Goal: Task Accomplishment & Management: Manage account settings

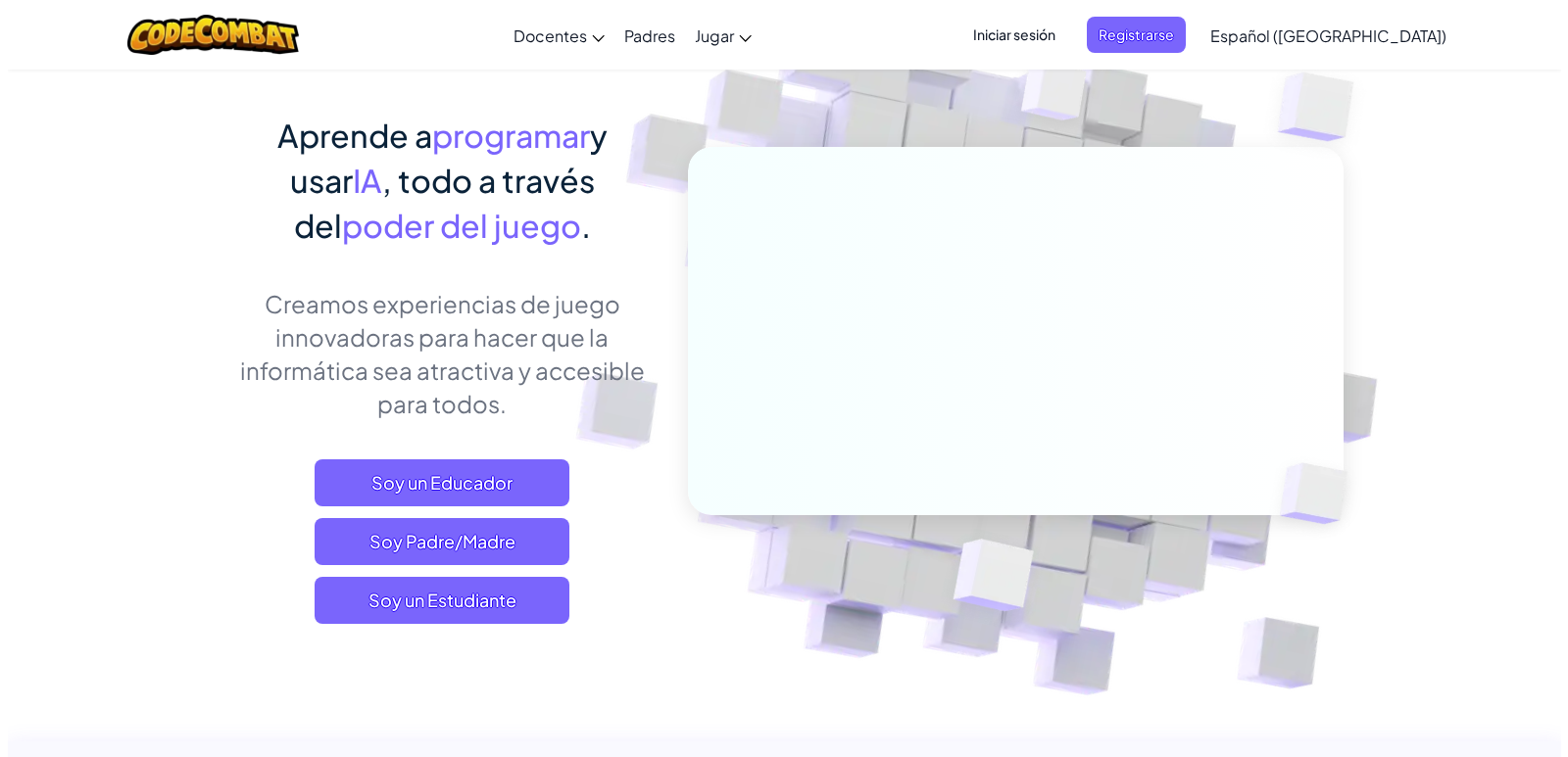
scroll to position [196, 0]
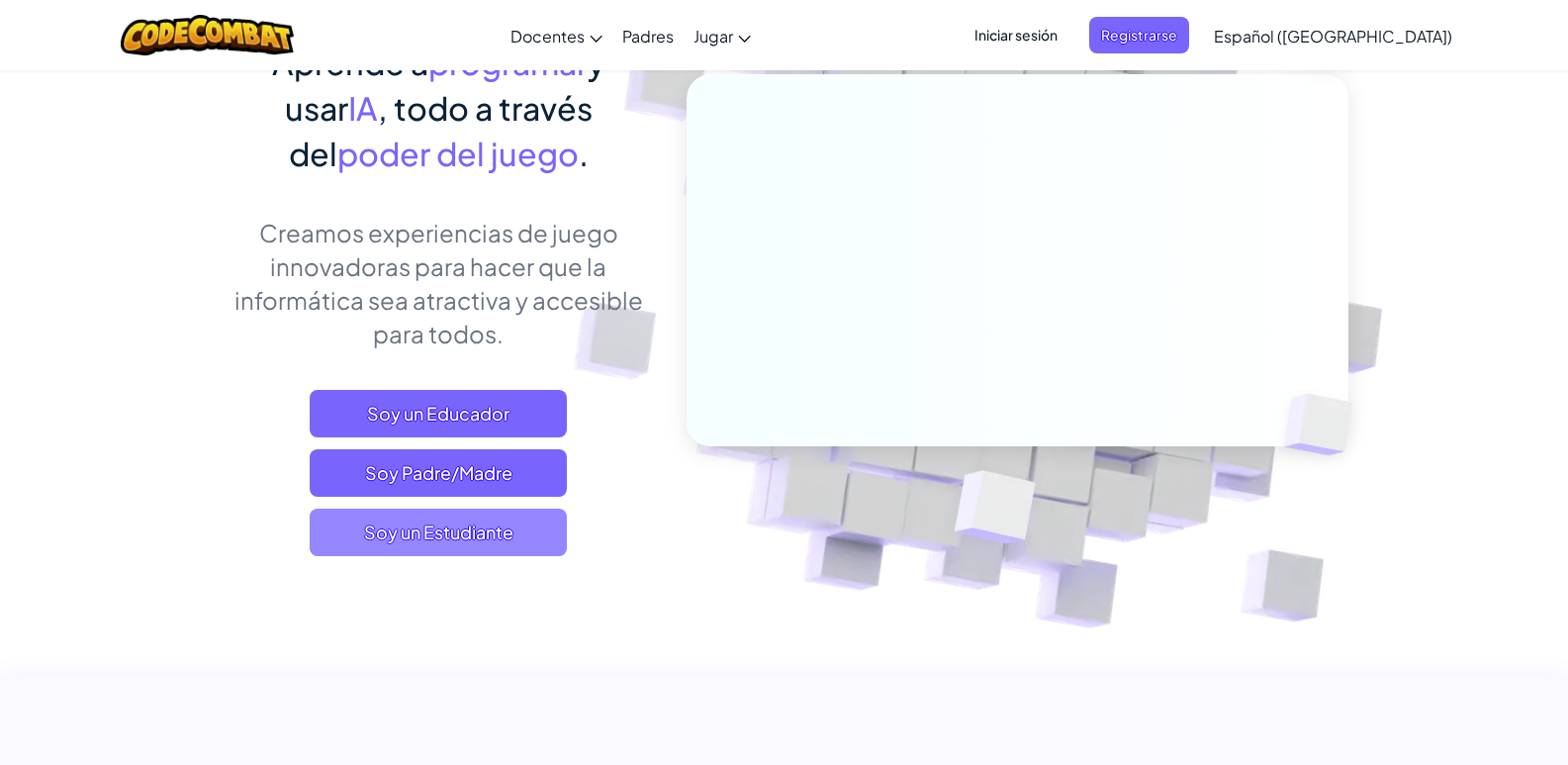
click at [460, 530] on span "Soy un Estudiante" at bounding box center [438, 533] width 257 height 48
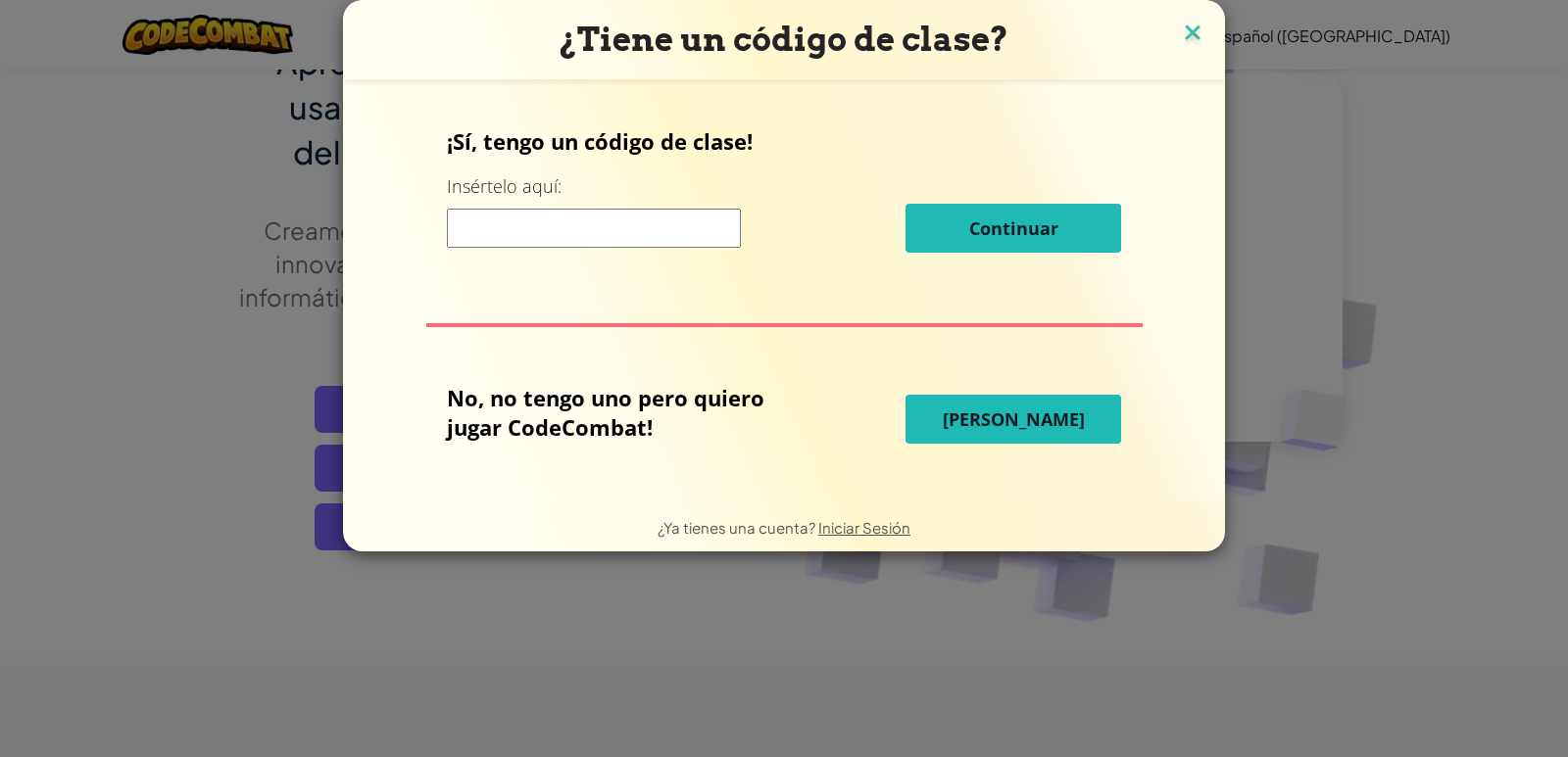
click at [1193, 20] on img at bounding box center [1193, 35] width 26 height 30
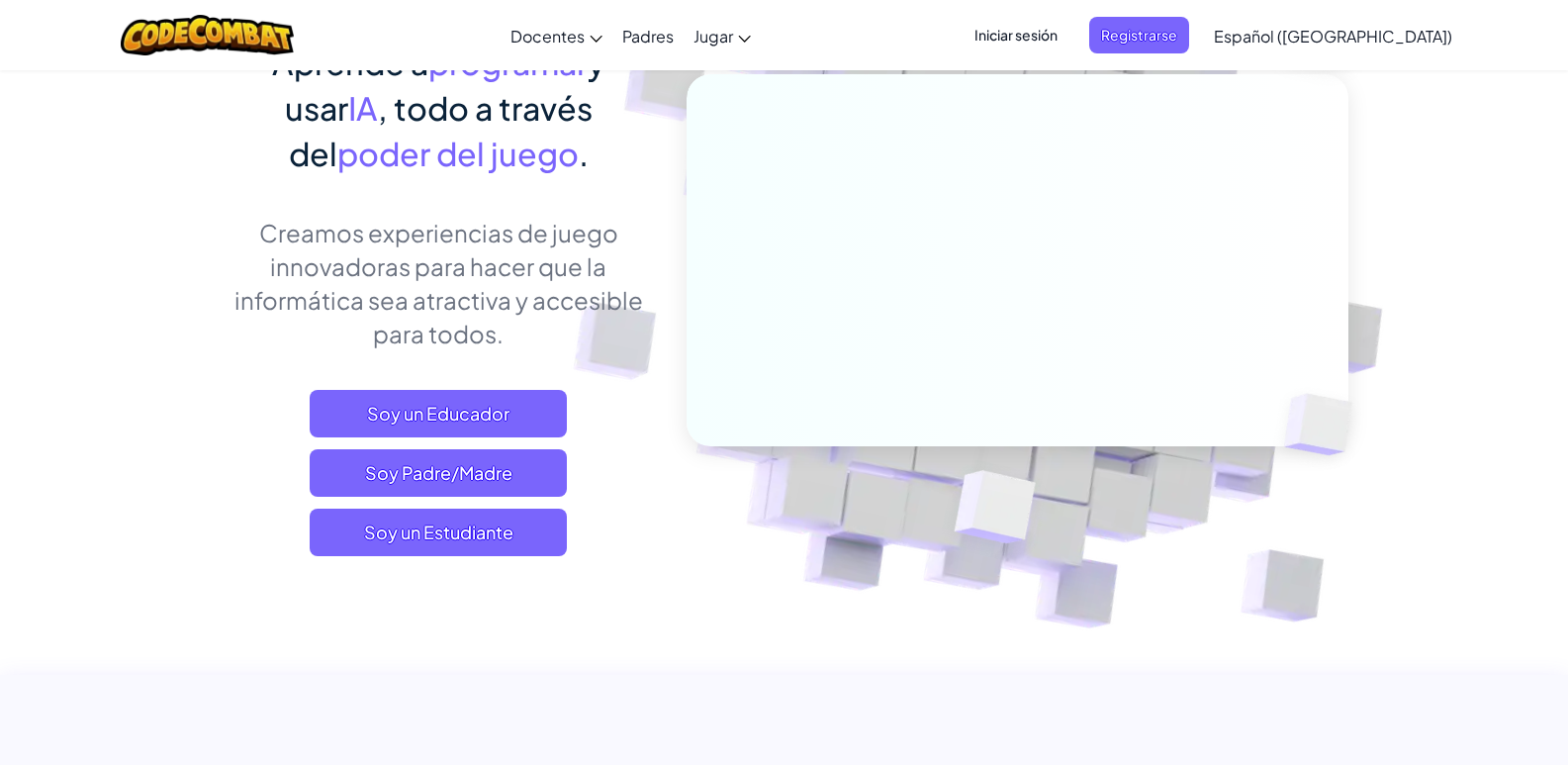
click at [1069, 36] on span "Iniciar sesión" at bounding box center [1015, 35] width 107 height 37
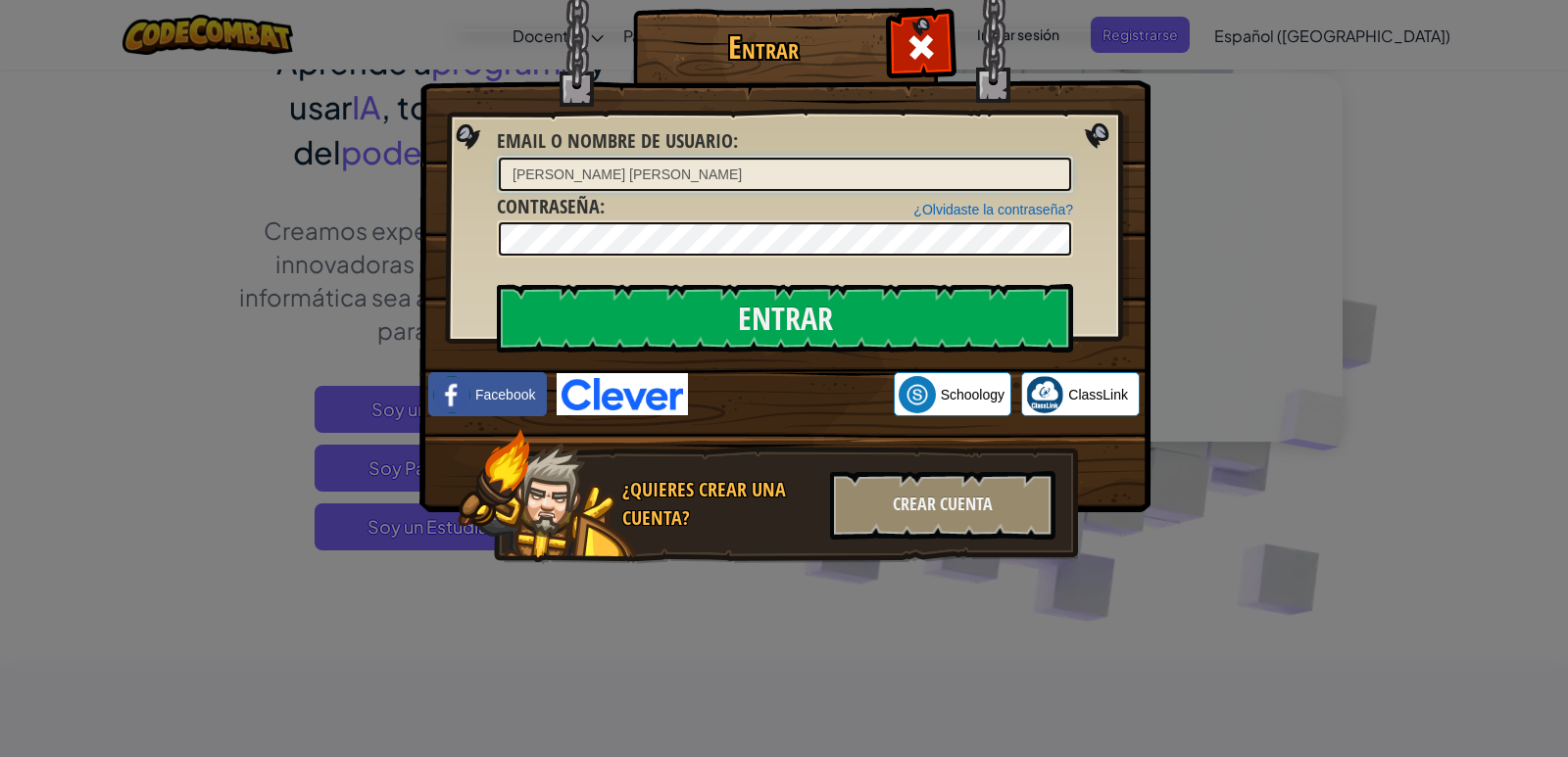
click at [717, 182] on input "[PERSON_NAME] [PERSON_NAME]" at bounding box center [785, 174] width 572 height 34
type input "C"
click at [711, 174] on input "[PERSON_NAME] [PERSON_NAME]" at bounding box center [785, 174] width 572 height 34
type input "C"
click at [497, 284] on input "Entrar" at bounding box center [785, 318] width 576 height 68
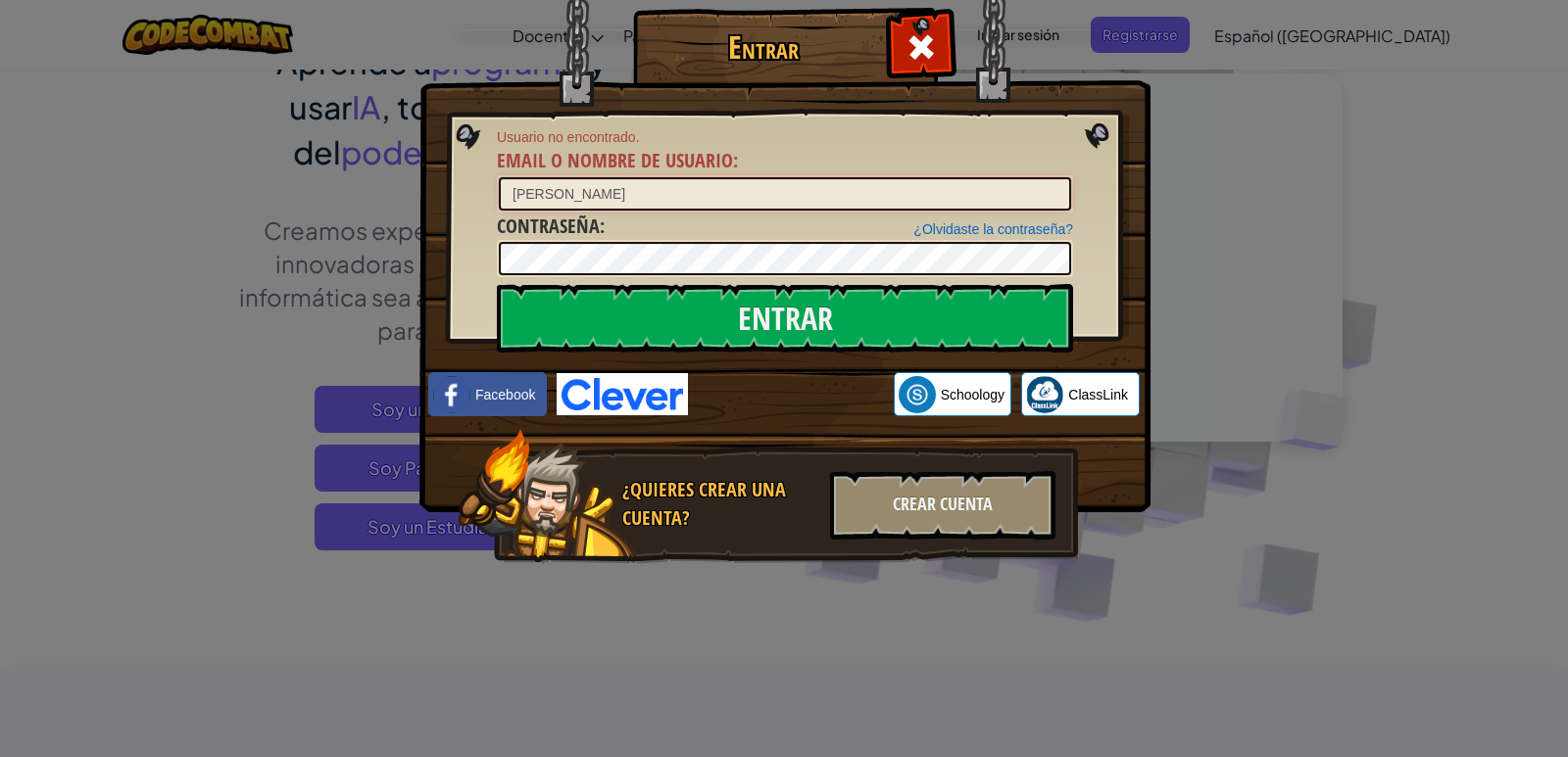
click at [641, 190] on input "[PERSON_NAME]" at bounding box center [785, 194] width 572 height 34
click at [558, 188] on input "[PERSON_NAME]" at bounding box center [785, 194] width 572 height 34
click at [497, 284] on input "Entrar" at bounding box center [785, 318] width 576 height 68
click at [565, 192] on input "AndresFelipe M" at bounding box center [785, 194] width 572 height 34
click at [704, 151] on span "Email o Nombre de usuario" at bounding box center [615, 160] width 237 height 27
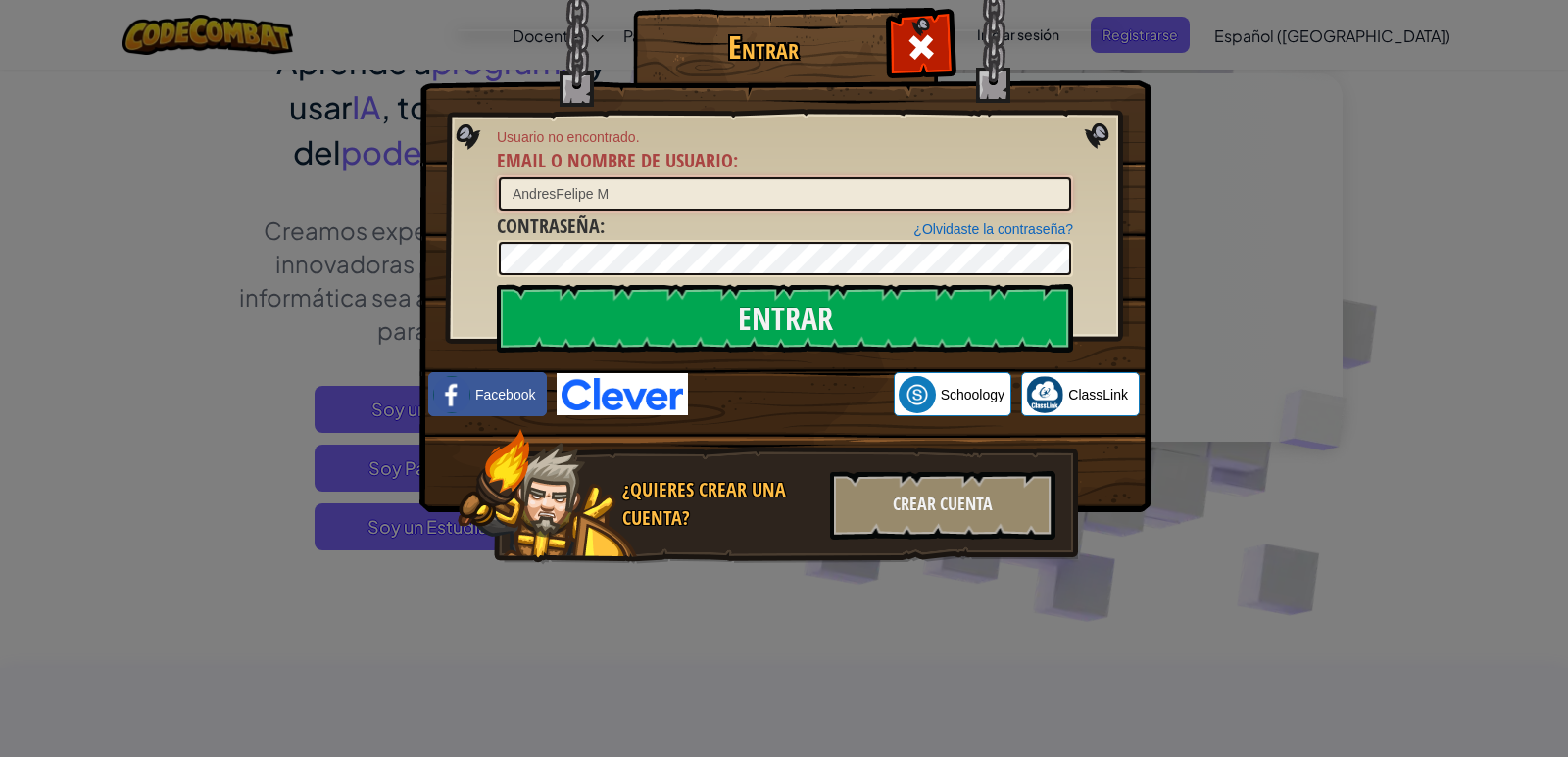
click at [704, 177] on input "AndresFelipe M" at bounding box center [785, 194] width 572 height 34
click at [556, 192] on input "AndresFelipe M" at bounding box center [785, 194] width 572 height 34
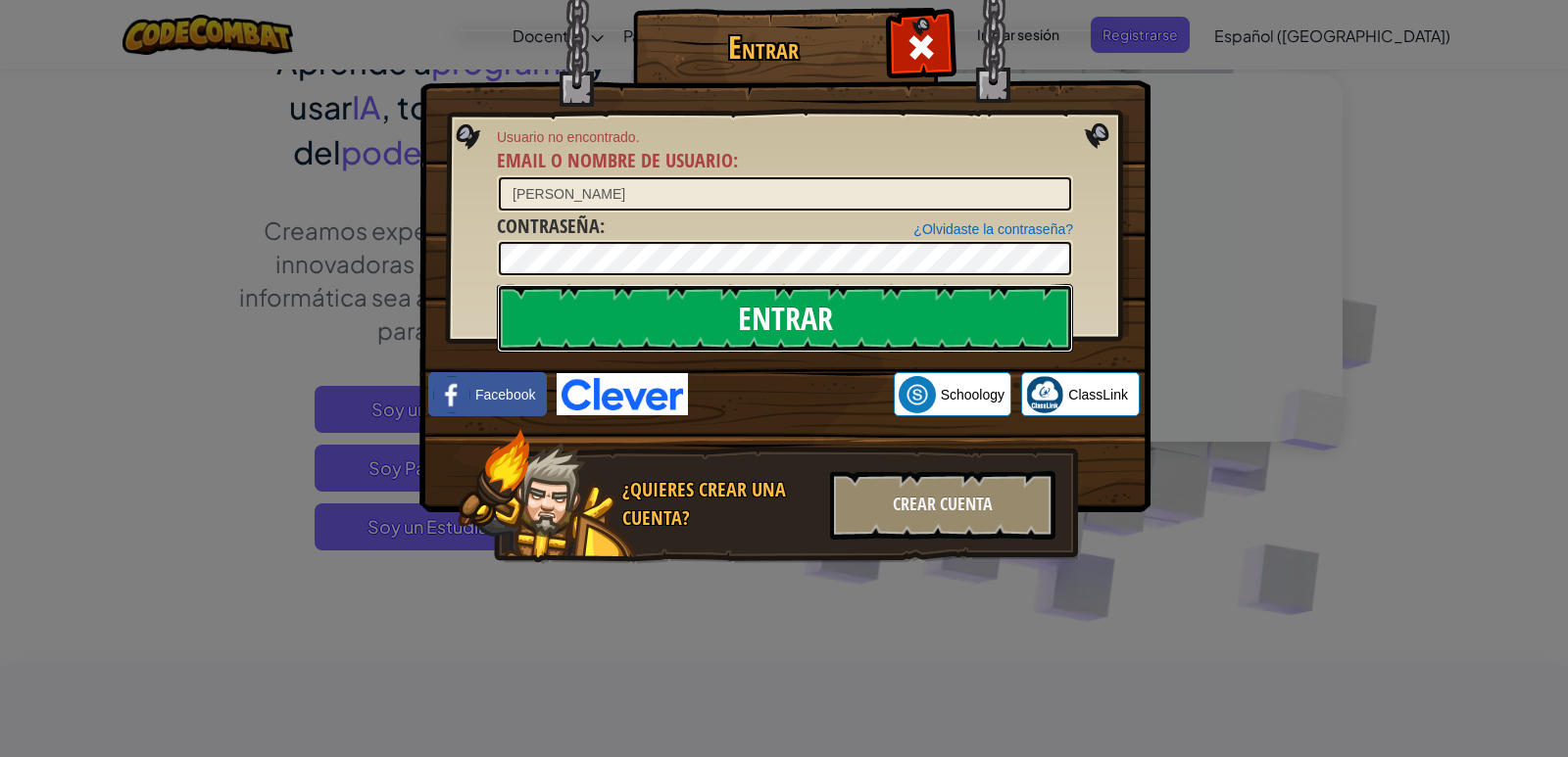
click at [772, 320] on input "Entrar" at bounding box center [785, 318] width 576 height 68
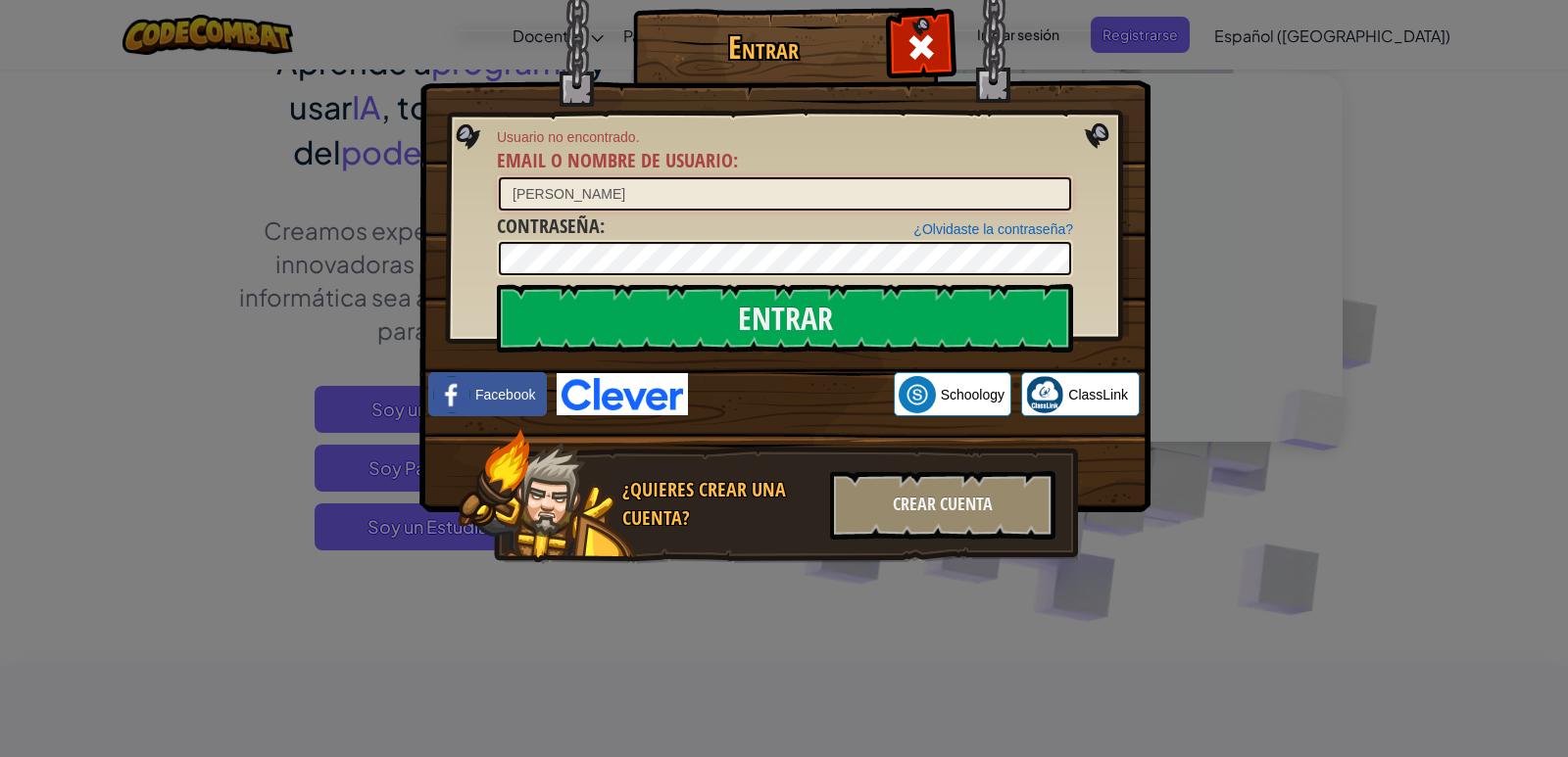
click at [625, 204] on input "[PERSON_NAME]" at bounding box center [785, 194] width 572 height 34
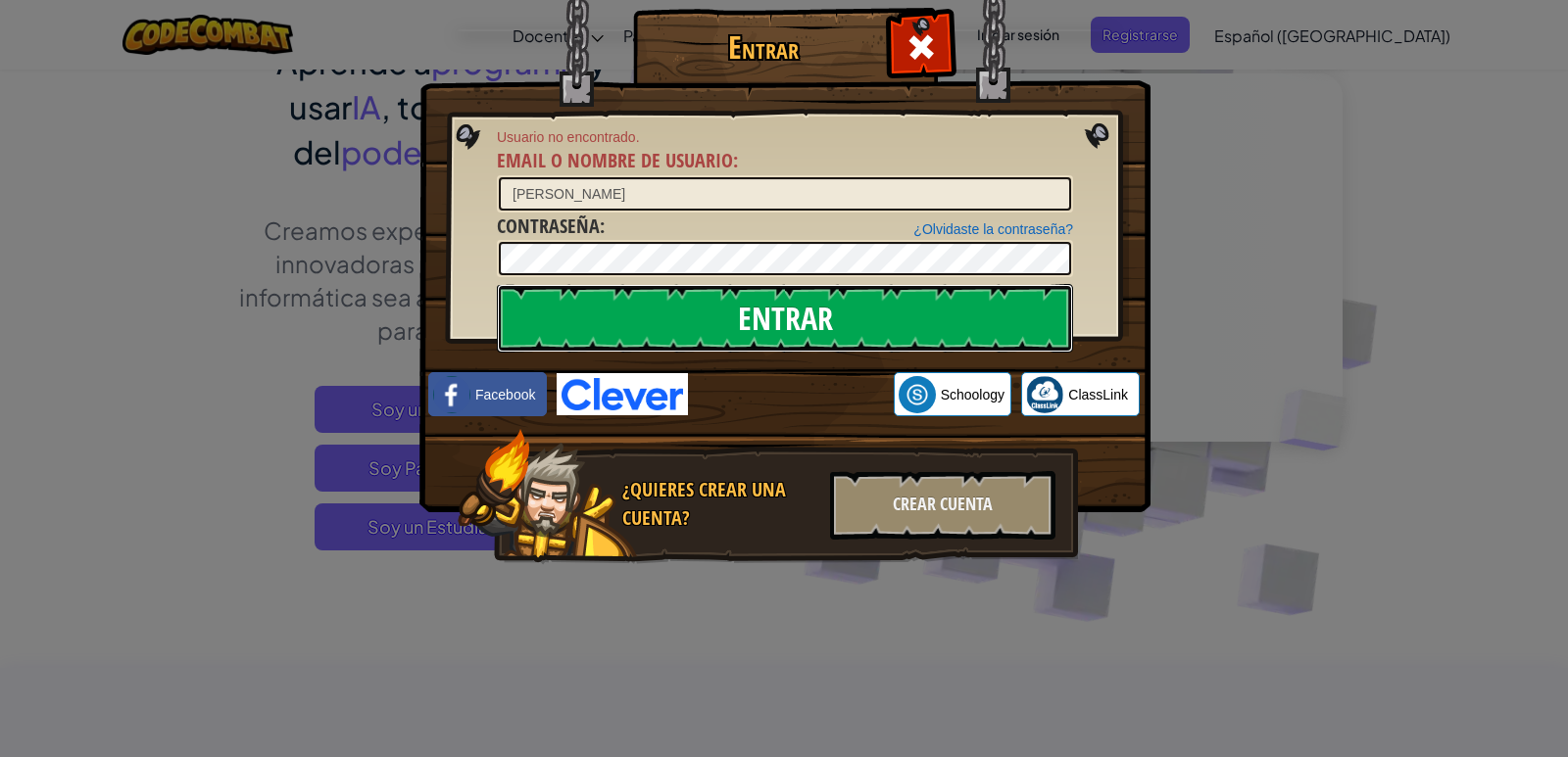
click at [912, 325] on input "Entrar" at bounding box center [785, 318] width 576 height 68
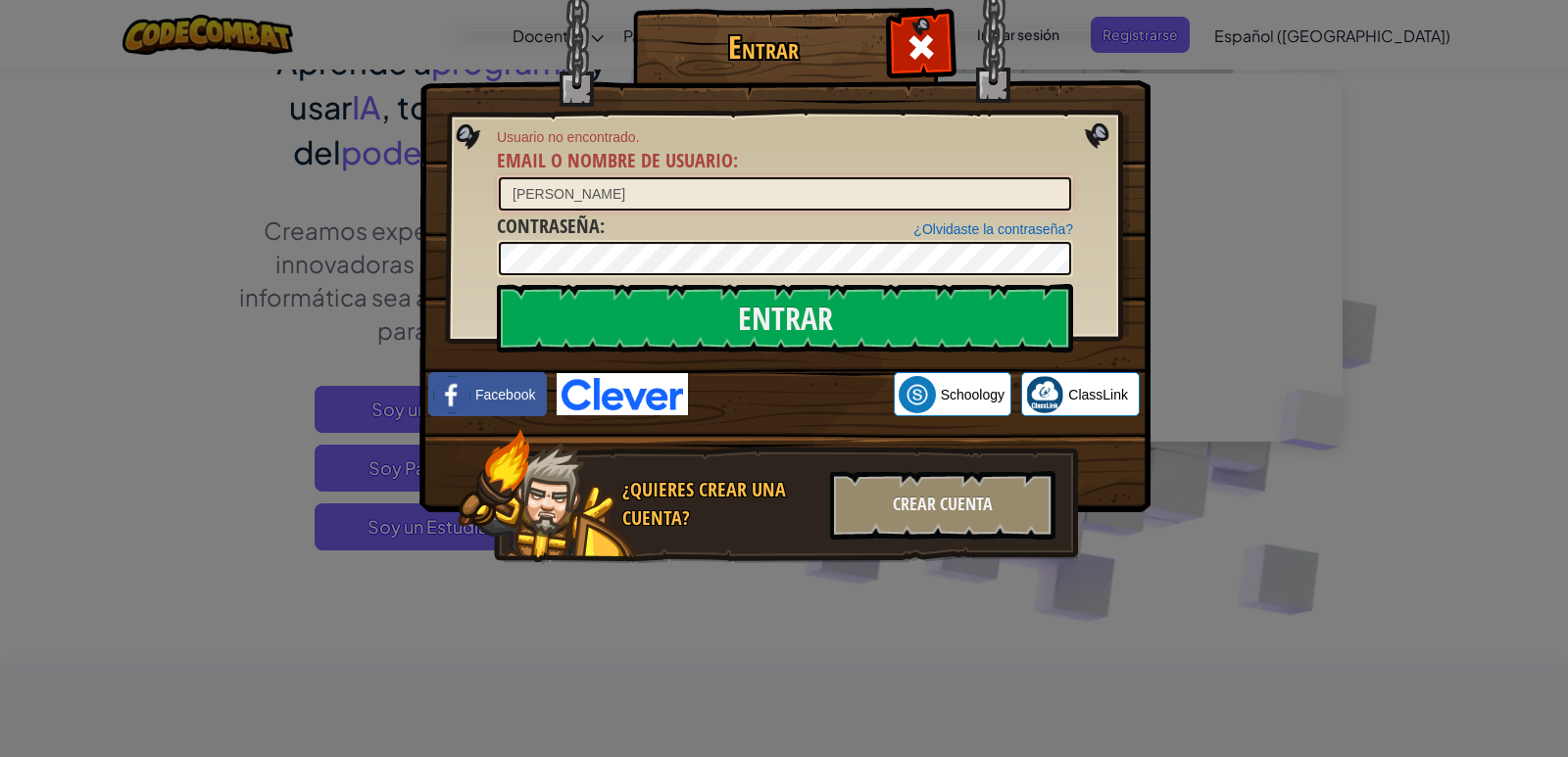
click at [631, 185] on input "[PERSON_NAME]" at bounding box center [785, 194] width 572 height 34
click at [472, 247] on img at bounding box center [785, 228] width 732 height 570
click at [660, 211] on div "[PERSON_NAME]" at bounding box center [785, 194] width 576 height 38
drag, startPoint x: 667, startPoint y: 199, endPoint x: 747, endPoint y: 101, distance: 126.5
click at [724, 172] on div "Usuario no encontrado. Email o Nombre de usuario : [PERSON_NAME]" at bounding box center [785, 170] width 576 height 85
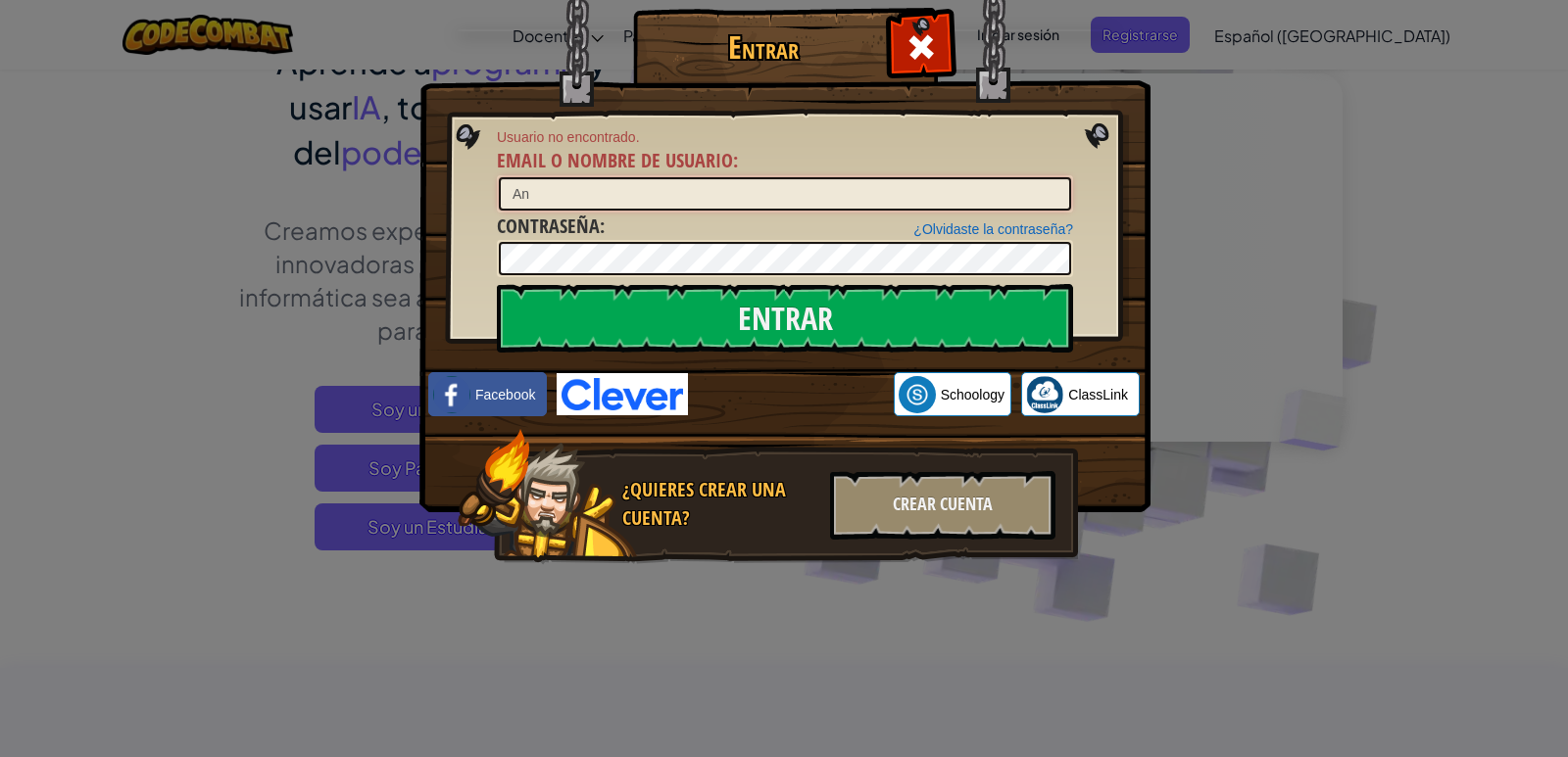
type input "A"
click at [598, 198] on input "[PERSON_NAME]" at bounding box center [785, 194] width 572 height 34
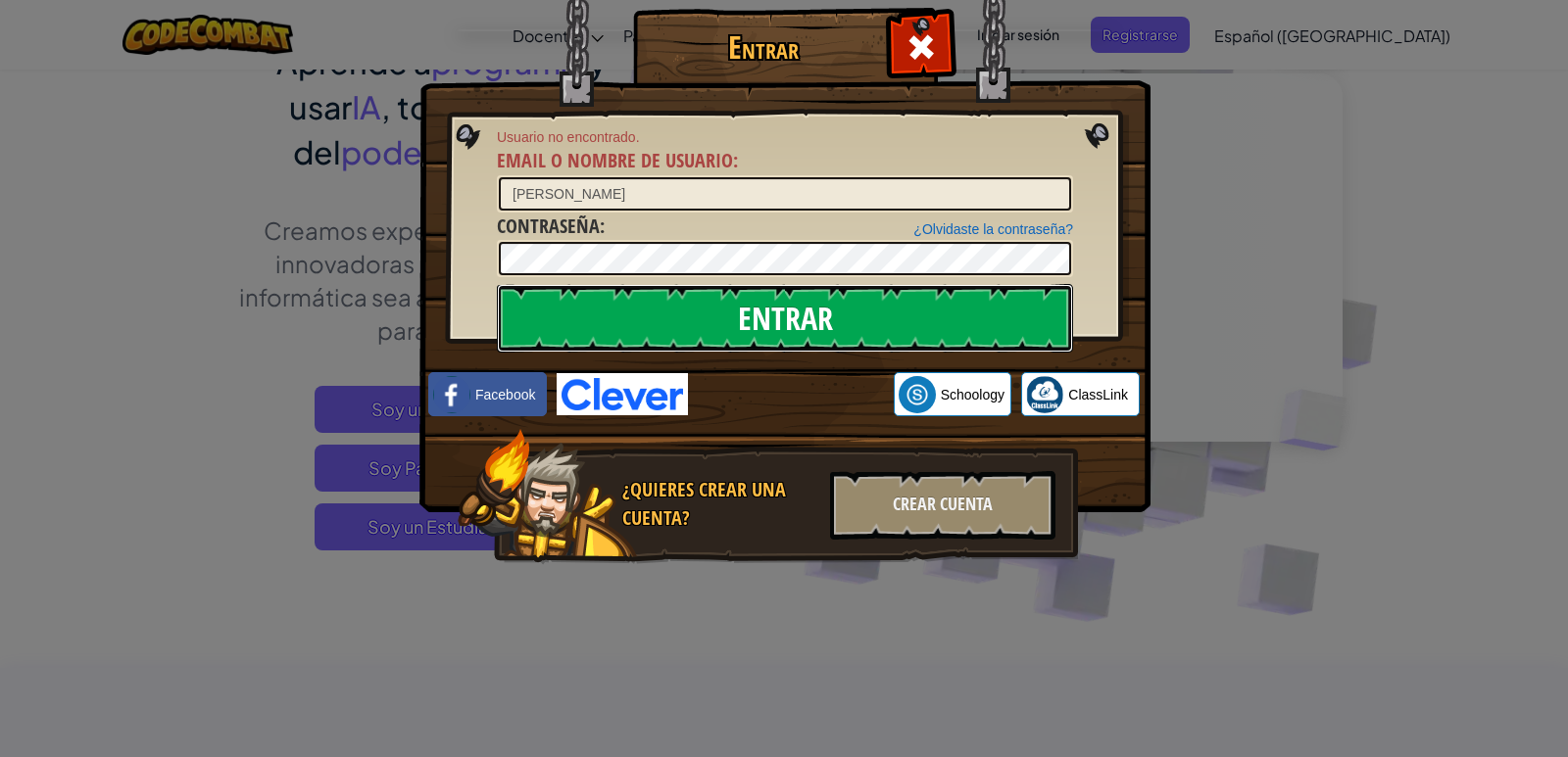
click at [1034, 315] on input "Entrar" at bounding box center [785, 318] width 576 height 68
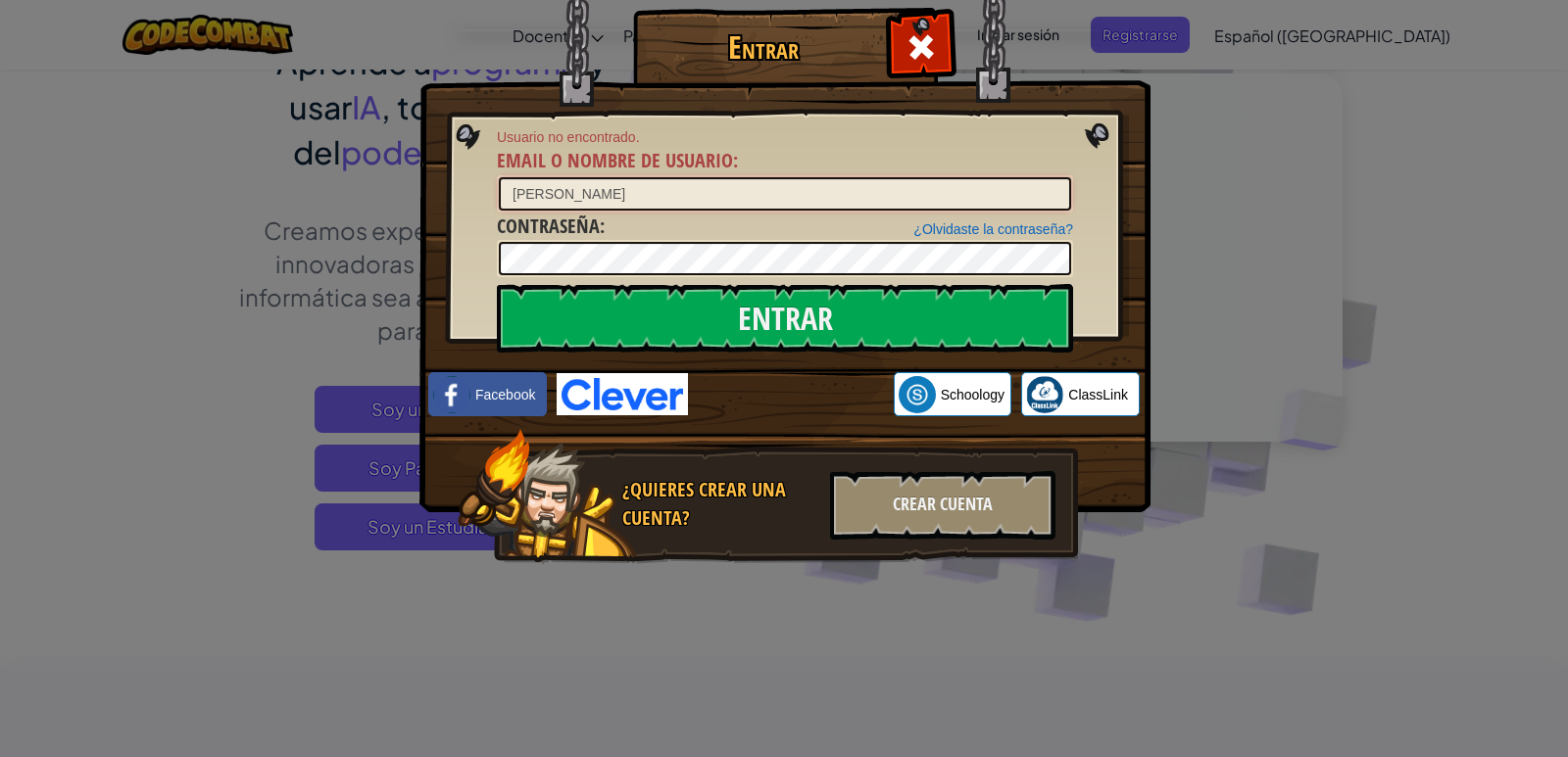
click at [596, 188] on input "[PERSON_NAME]" at bounding box center [785, 194] width 572 height 34
click at [601, 190] on input "[PERSON_NAME]" at bounding box center [785, 194] width 572 height 34
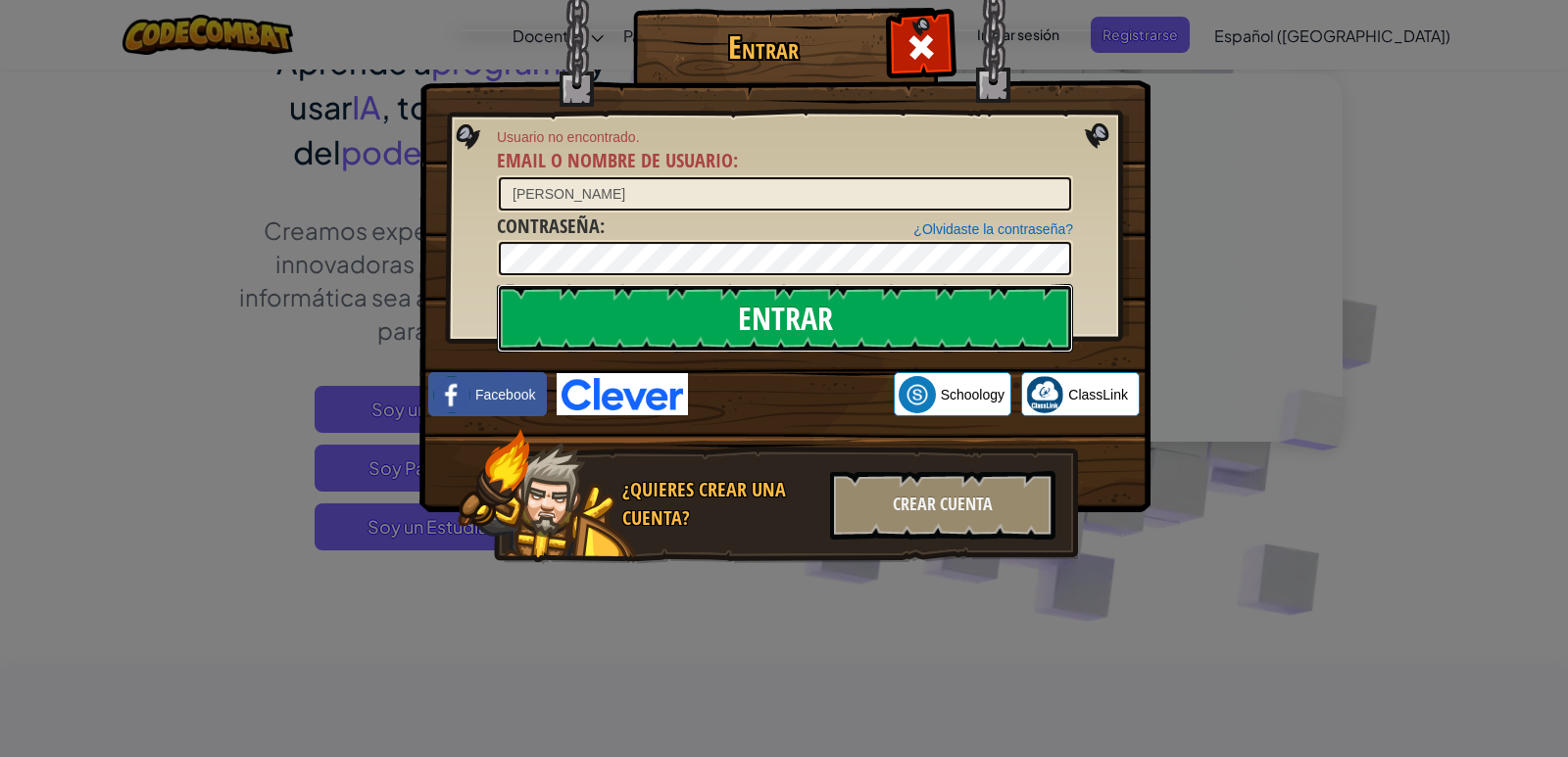
click at [857, 333] on input "Entrar" at bounding box center [785, 318] width 576 height 68
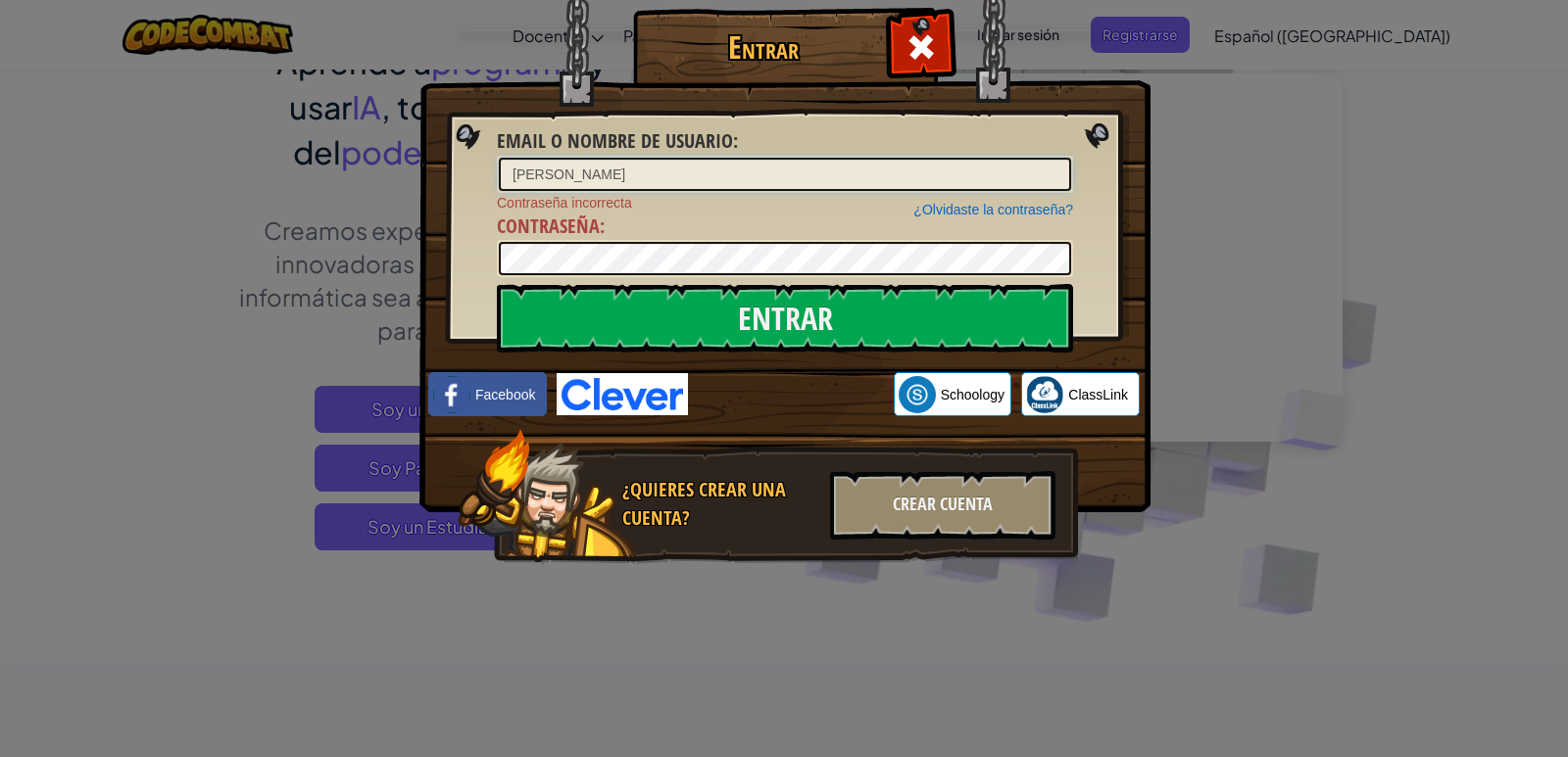
click at [662, 166] on input "[PERSON_NAME]" at bounding box center [785, 174] width 572 height 34
type input "[PERSON_NAME]"
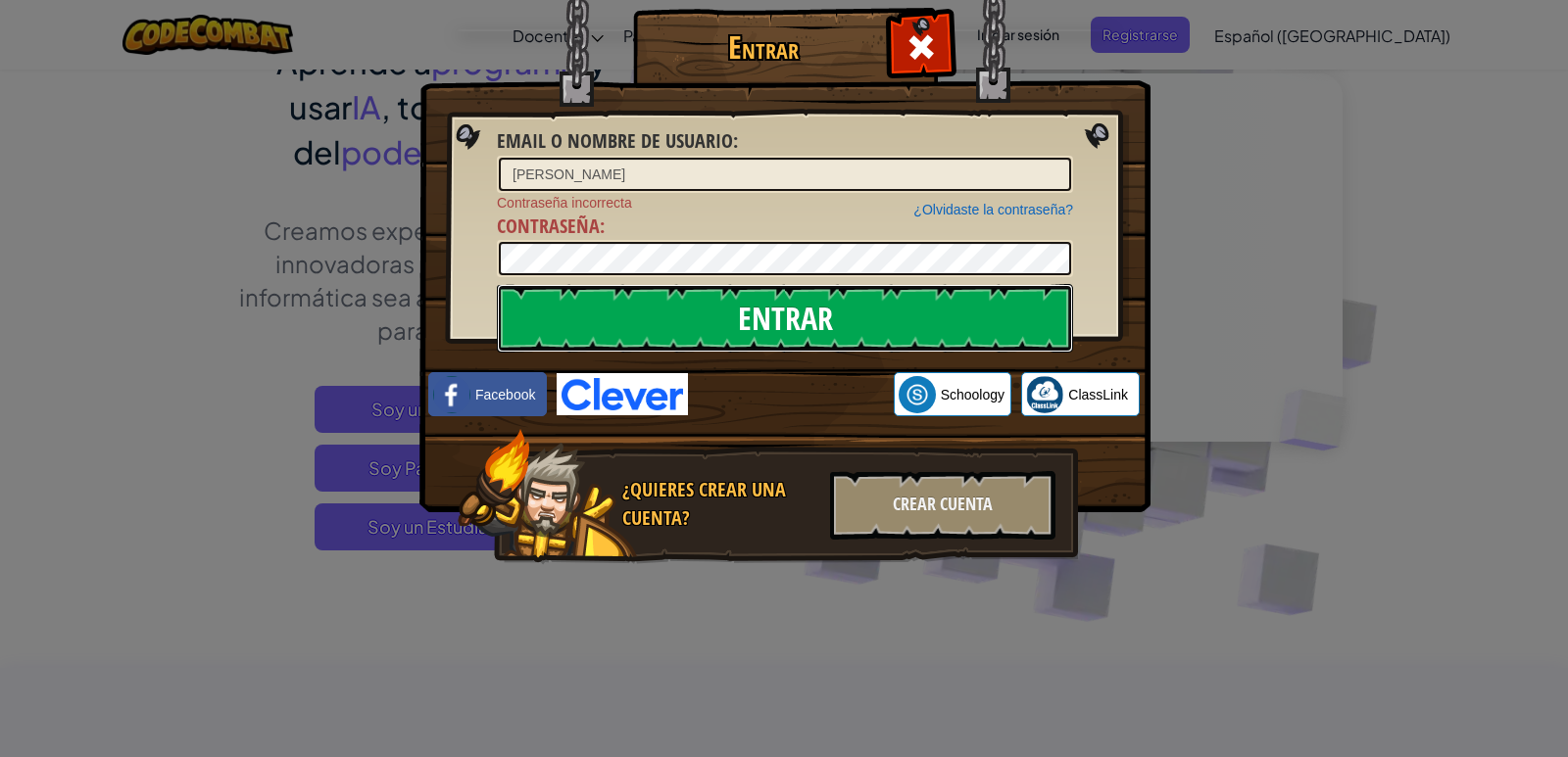
click at [728, 288] on input "Entrar" at bounding box center [785, 318] width 576 height 68
